Goal: Check status: Check status

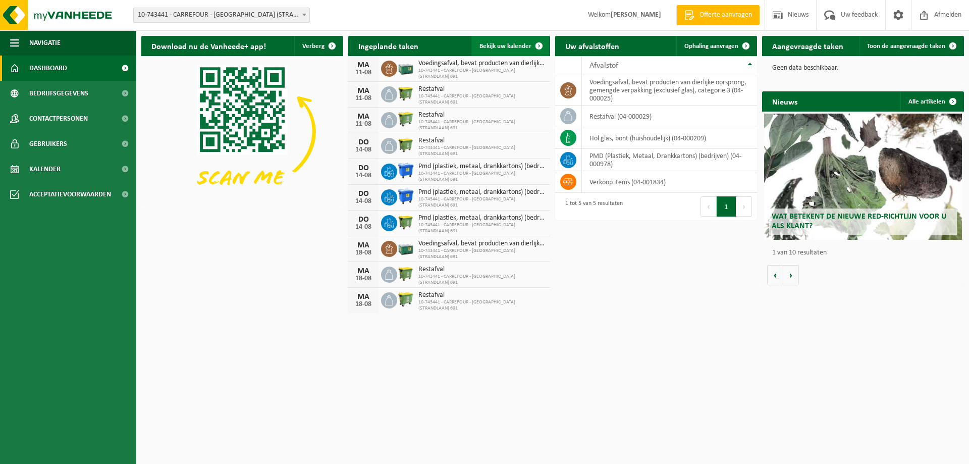
click at [538, 44] on span at bounding box center [539, 46] width 20 height 20
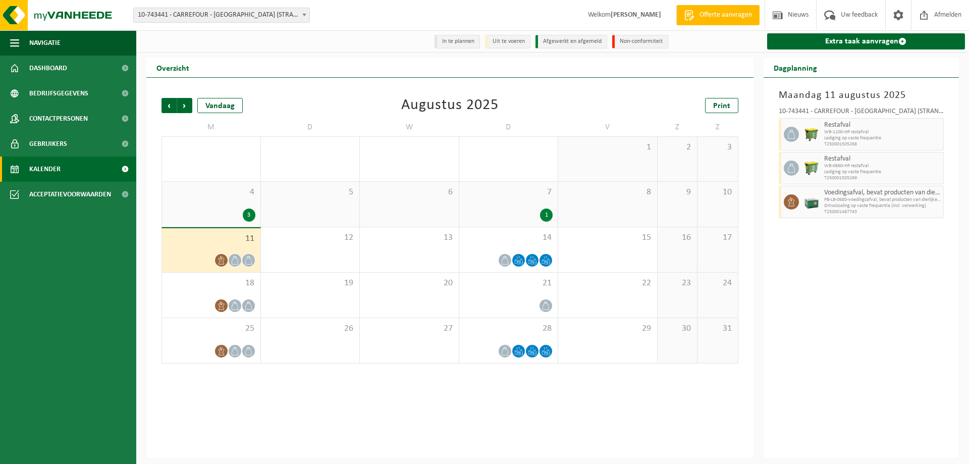
click at [243, 212] on div "3" at bounding box center [249, 214] width 13 height 13
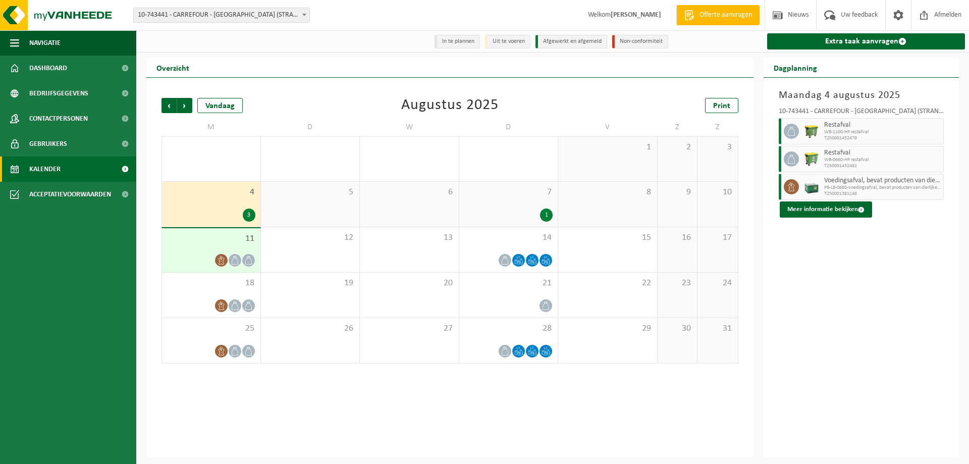
click at [528, 210] on div "1" at bounding box center [508, 214] width 89 height 13
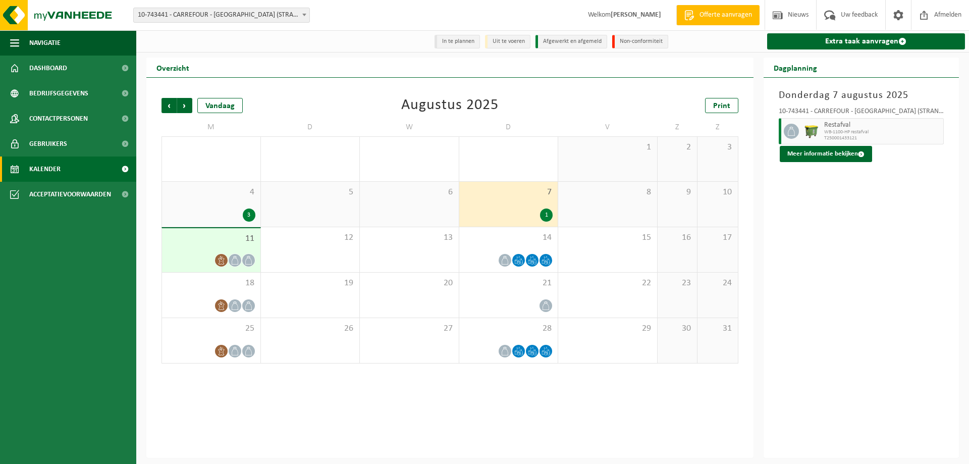
click at [199, 253] on div "11" at bounding box center [211, 250] width 98 height 44
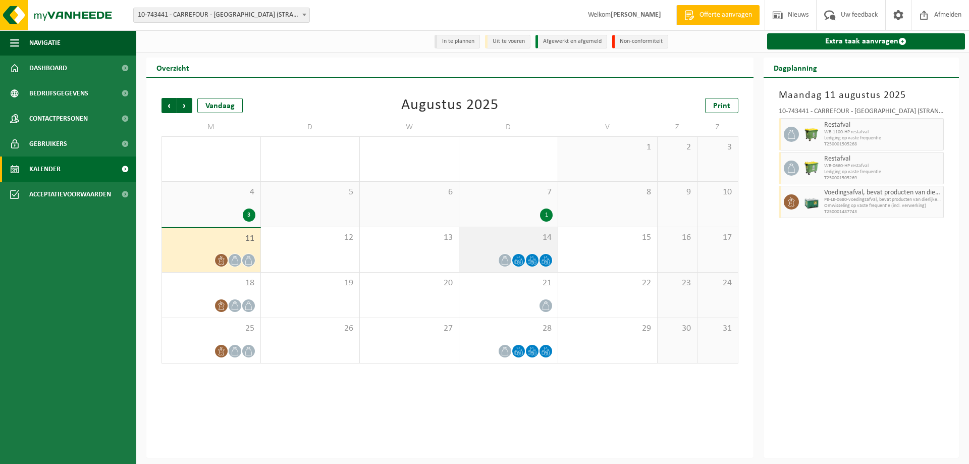
click at [540, 260] on span at bounding box center [545, 260] width 13 height 13
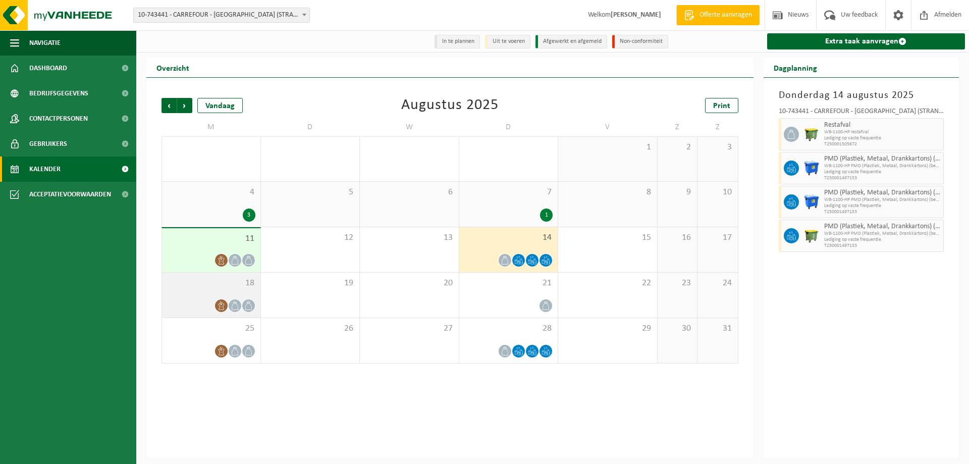
click at [218, 305] on icon at bounding box center [221, 305] width 9 height 9
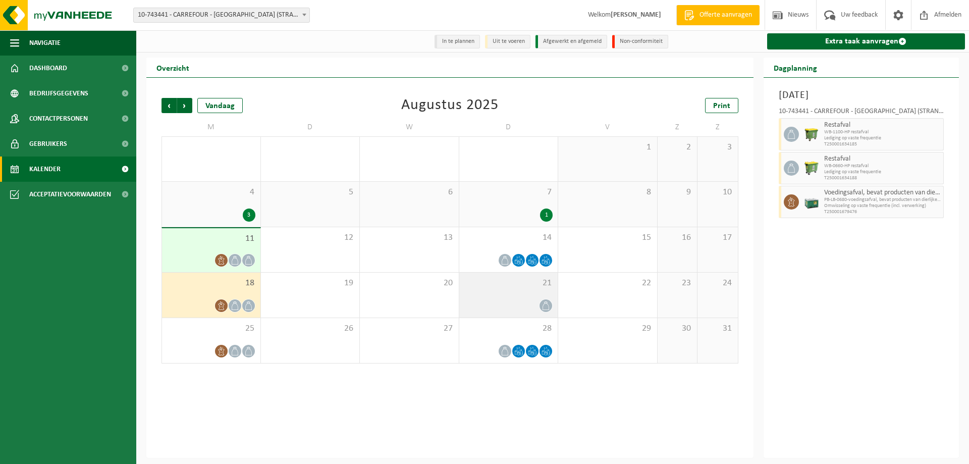
click at [514, 298] on div "21" at bounding box center [508, 294] width 99 height 45
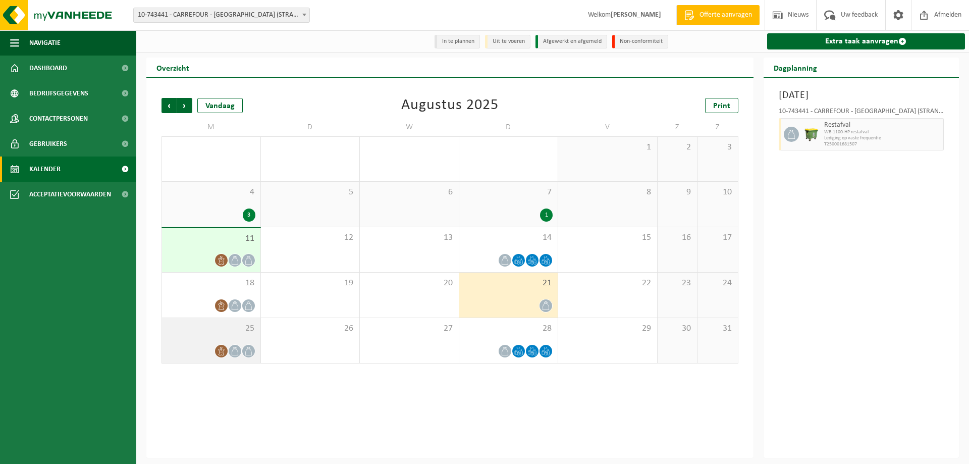
click at [228, 347] on div at bounding box center [211, 351] width 88 height 14
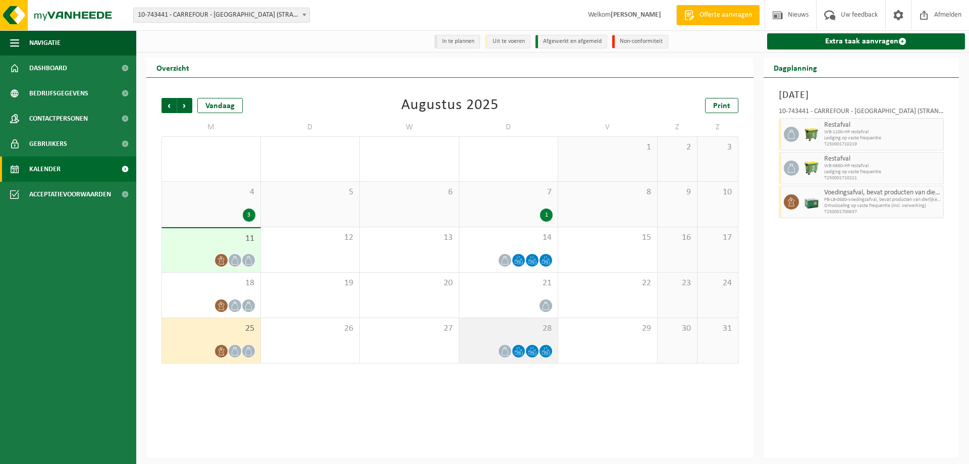
click at [526, 346] on div at bounding box center [508, 351] width 89 height 14
